Goal: Information Seeking & Learning: Learn about a topic

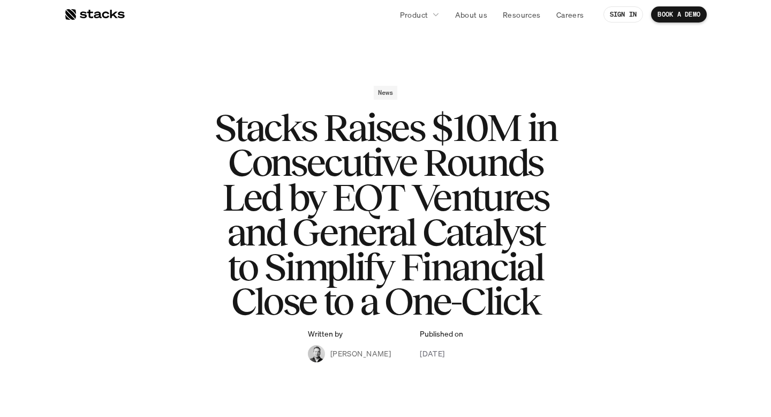
click at [638, 185] on div "News Stacks Raises $10M in Consecutive Rounds Led by EQT Ventures and General C…" at bounding box center [385, 224] width 621 height 276
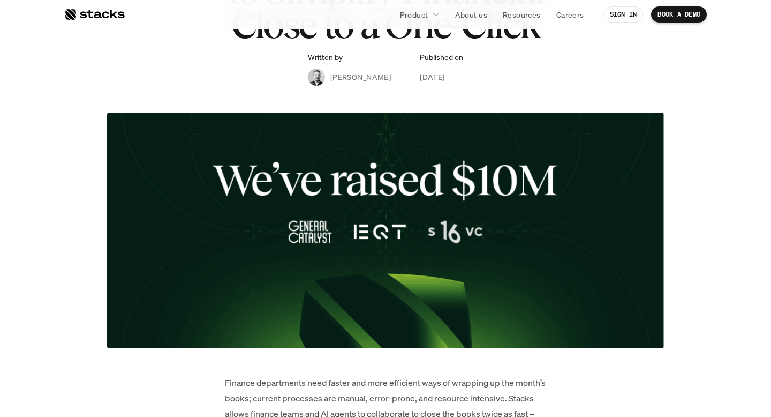
scroll to position [217, 0]
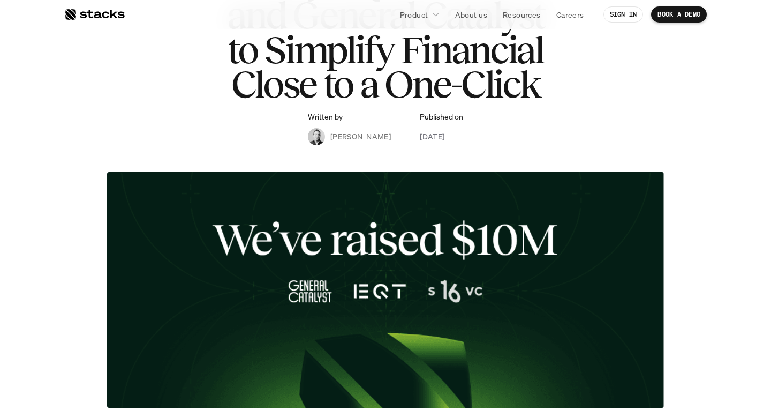
drag, startPoint x: 328, startPoint y: 138, endPoint x: 378, endPoint y: 138, distance: 49.3
click at [377, 138] on div "Written by [PERSON_NAME] Published on [DATE]" at bounding box center [385, 128] width 155 height 33
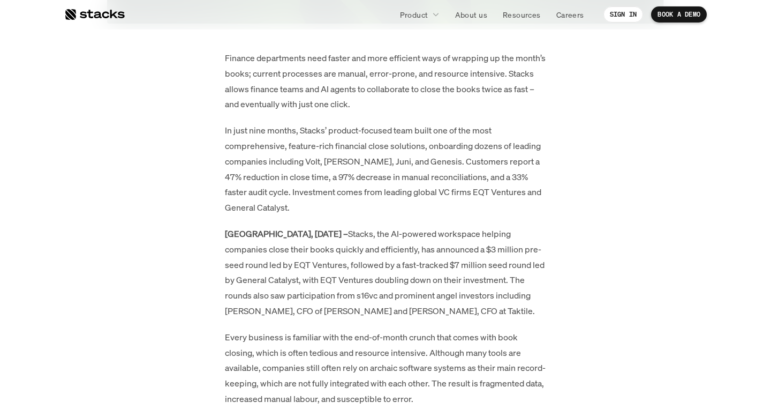
scroll to position [678, 0]
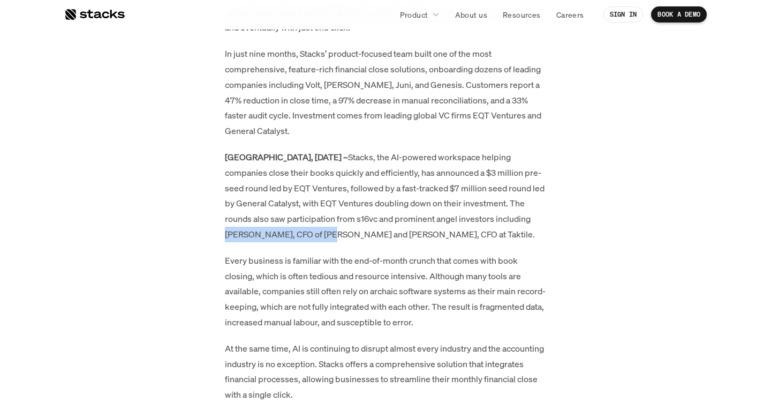
drag, startPoint x: 226, startPoint y: 219, endPoint x: 323, endPoint y: 215, distance: 97.0
click at [323, 215] on p "[GEOGRAPHIC_DATA], [DATE] – Stacks, the AI-powered workspace helping companies …" at bounding box center [385, 195] width 321 height 93
copy p "[PERSON_NAME], CFO of Gusto"
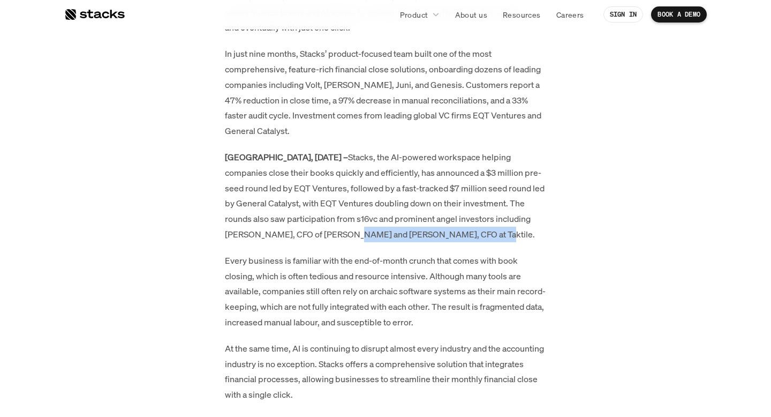
drag, startPoint x: 340, startPoint y: 219, endPoint x: 479, endPoint y: 219, distance: 139.3
click at [479, 219] on p "[GEOGRAPHIC_DATA], [DATE] – Stacks, the AI-powered workspace helping companies …" at bounding box center [385, 195] width 321 height 93
copy p "[PERSON_NAME], CFO at Taktile"
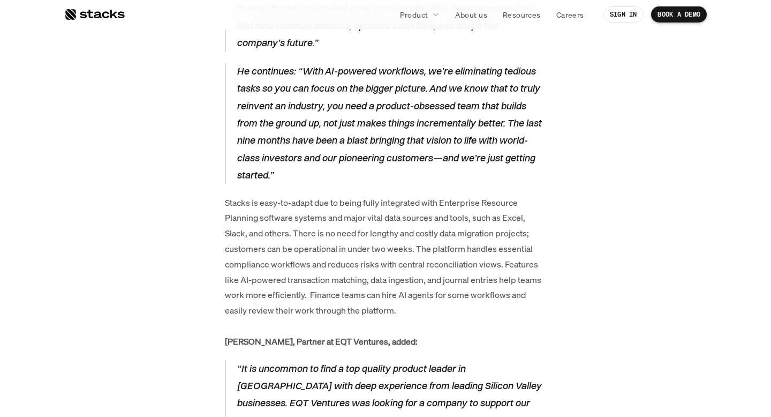
scroll to position [1472, 0]
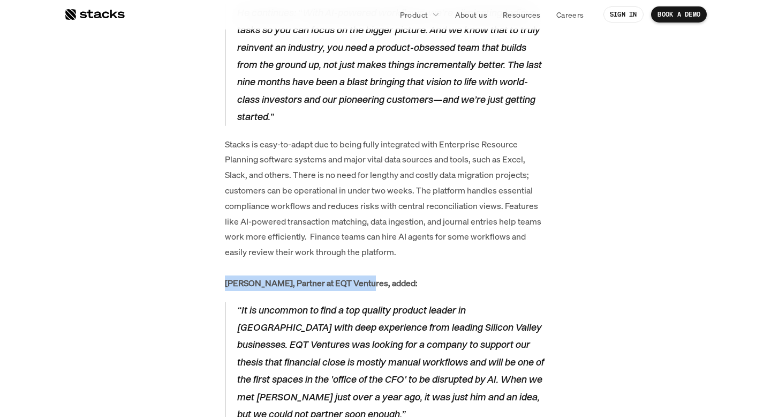
drag, startPoint x: 222, startPoint y: 235, endPoint x: 367, endPoint y: 234, distance: 145.7
click at [367, 234] on div "Finance departments need faster and more efficient ways of wrapping up the mont…" at bounding box center [385, 349] width 557 height 2341
copy strong "[PERSON_NAME], Partner at EQT"
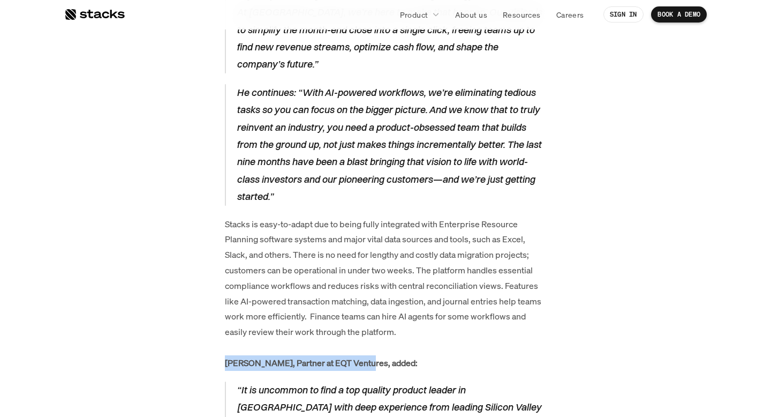
scroll to position [1347, 0]
